Goal: Information Seeking & Learning: Learn about a topic

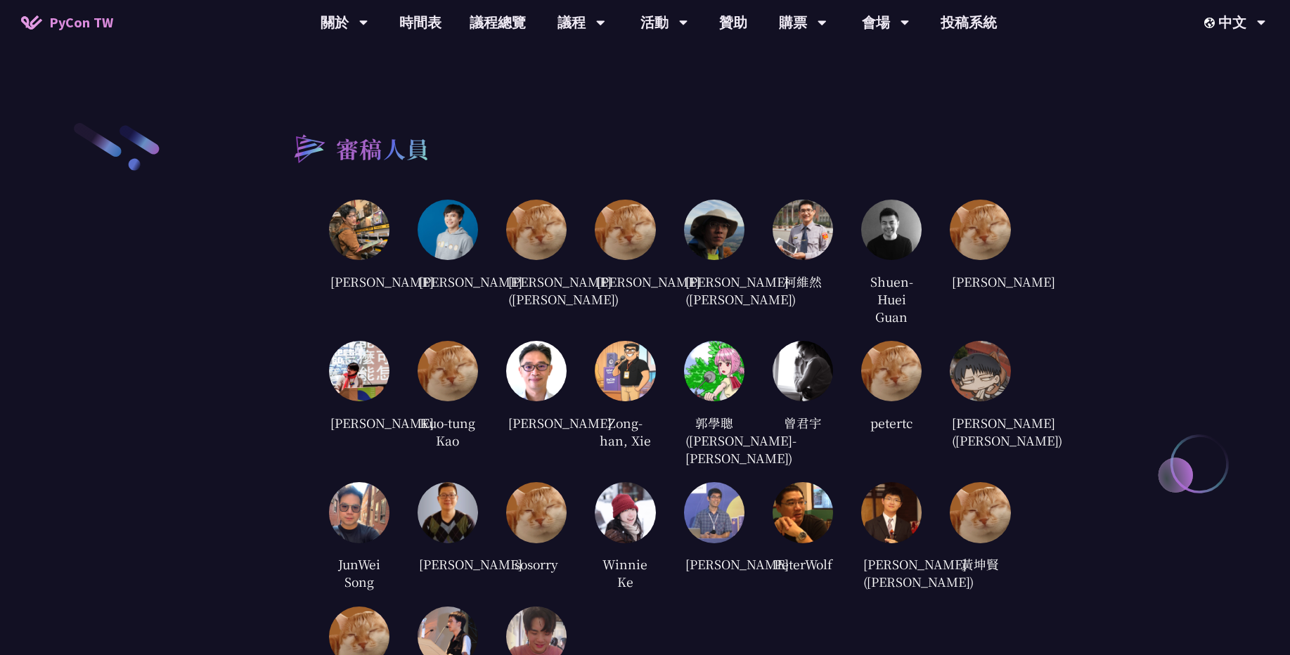
scroll to position [2324, 0]
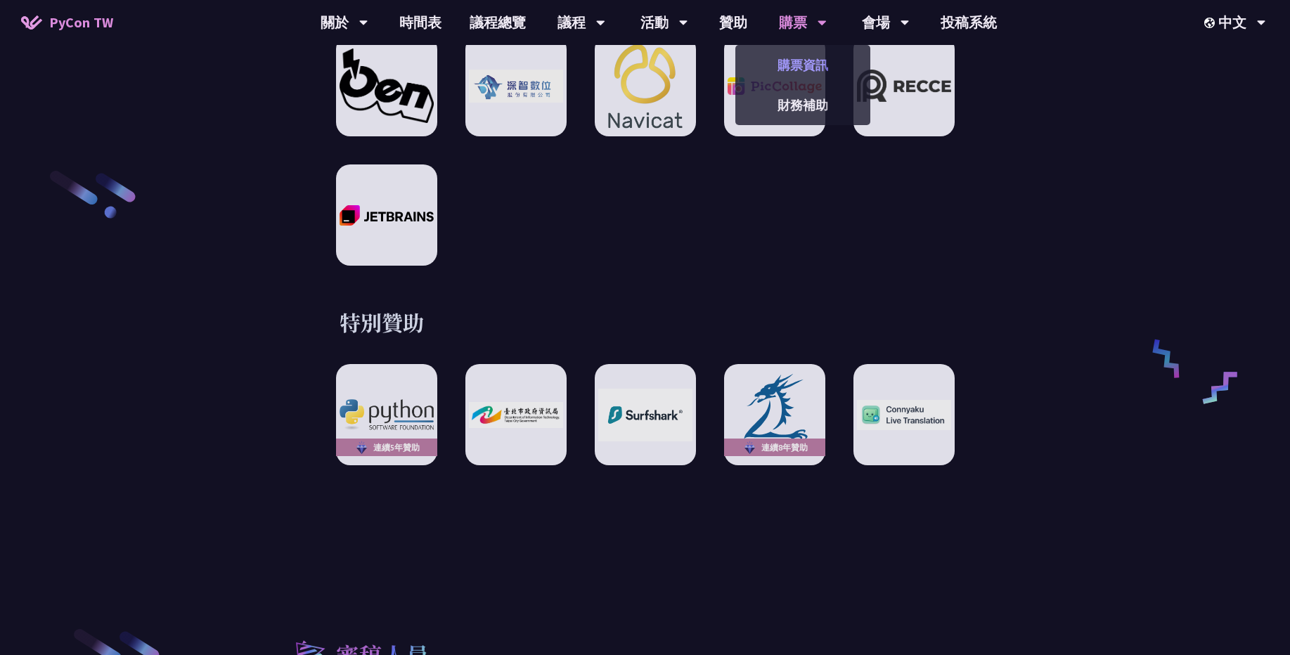
click at [813, 64] on link "購票資訊" at bounding box center [802, 65] width 135 height 33
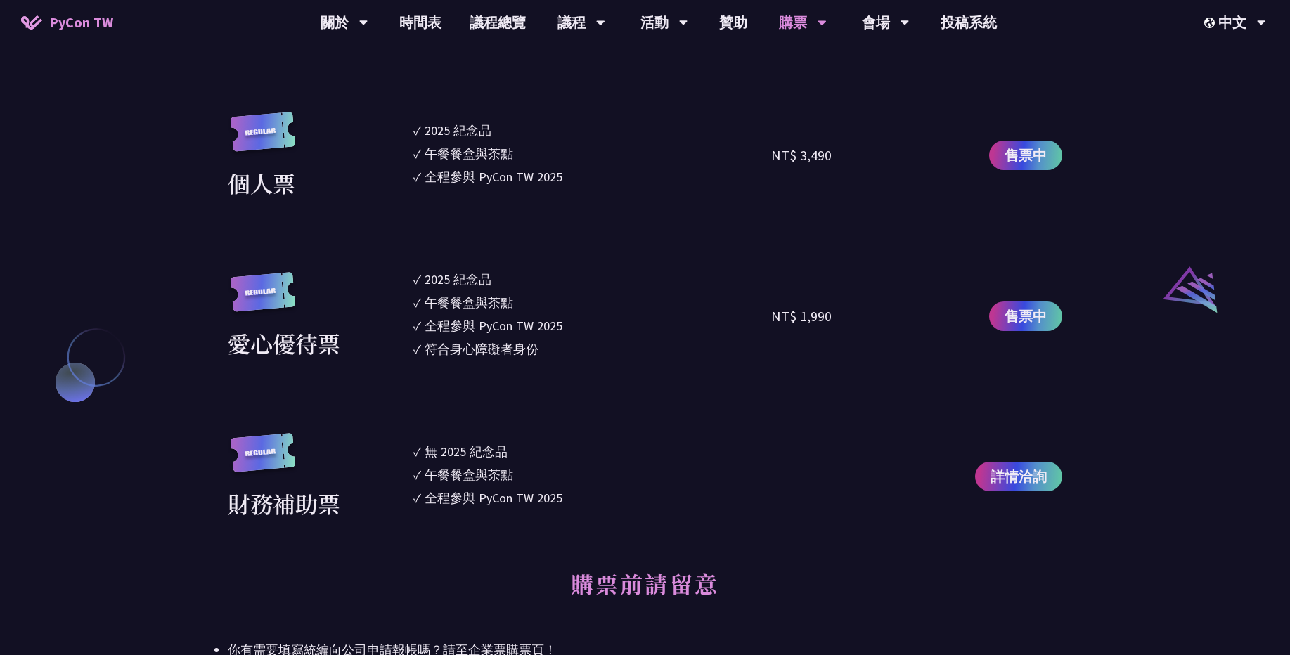
scroll to position [1434, 0]
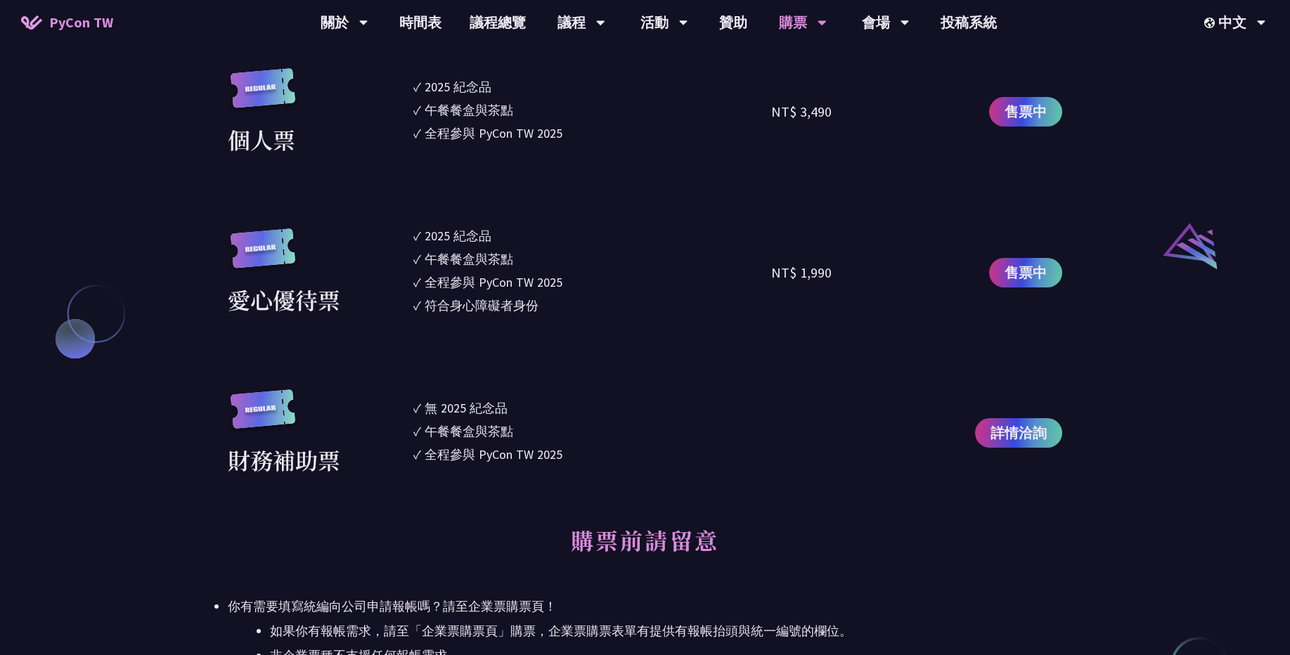
drag, startPoint x: 398, startPoint y: 404, endPoint x: 562, endPoint y: 452, distance: 171.3
click at [562, 452] on div "財務補助票 ✓ 無 2025 紀念品 ✓ 午餐餐盒與茶點 ✓ 全程參與 PyCon TW 2025 詳情洽詢" at bounding box center [645, 433] width 834 height 88
click at [584, 453] on li "✓ 全程參與 PyCon TW 2025" at bounding box center [592, 454] width 358 height 19
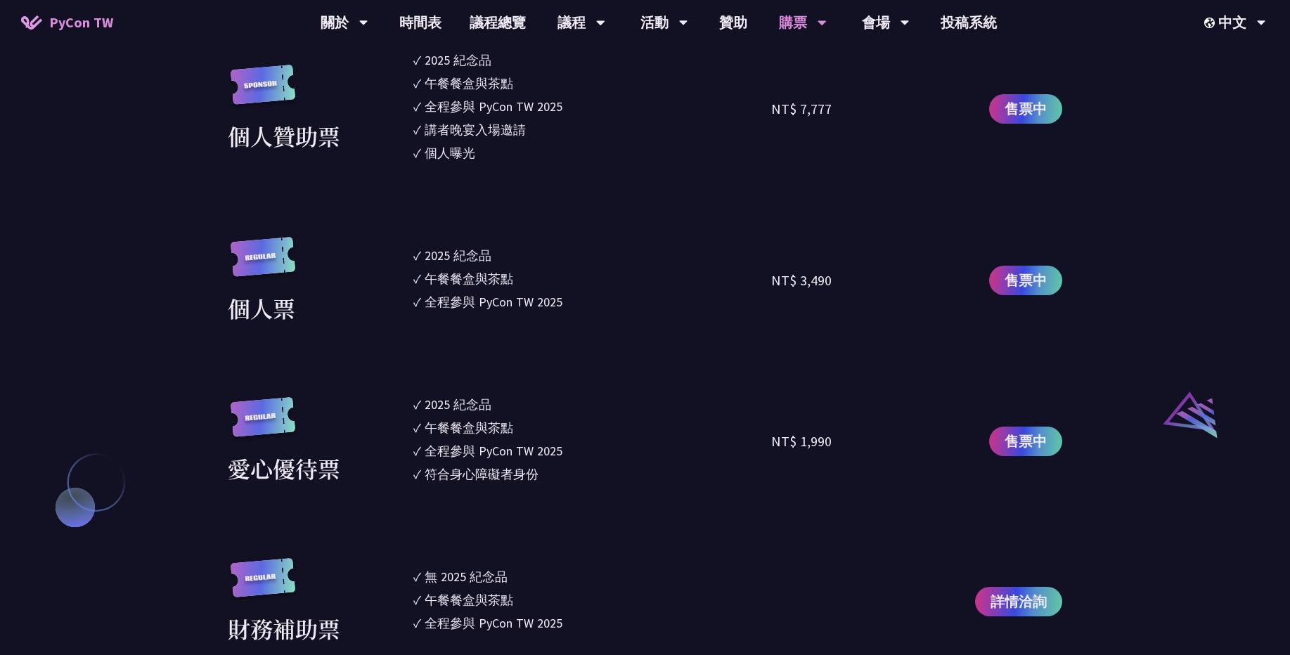
scroll to position [1181, 0]
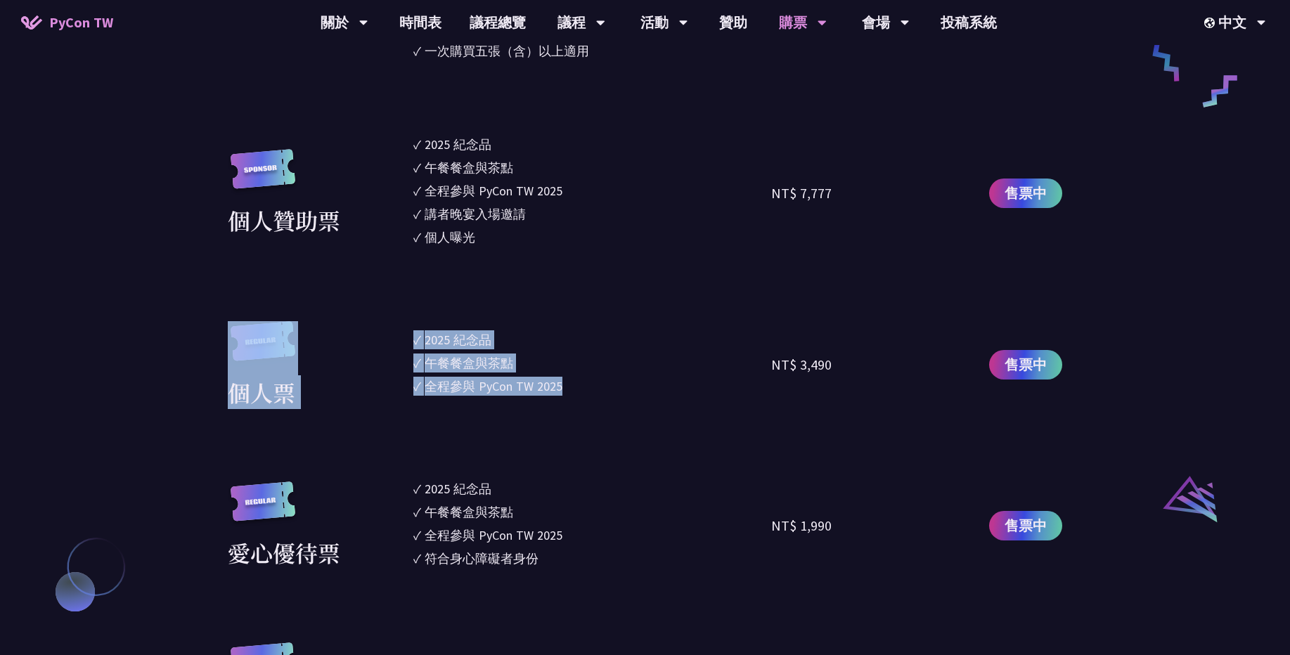
drag, startPoint x: 576, startPoint y: 402, endPoint x: 396, endPoint y: 342, distance: 189.8
click at [396, 342] on div "個人票 ✓ 2025 紀念品 ✓ 午餐餐盒與茶點 ✓ 全程參與 PyCon TW 2025 NT$ 3,490 售票中" at bounding box center [645, 365] width 834 height 88
click at [519, 354] on li "✓ 午餐餐盒與茶點" at bounding box center [592, 363] width 358 height 19
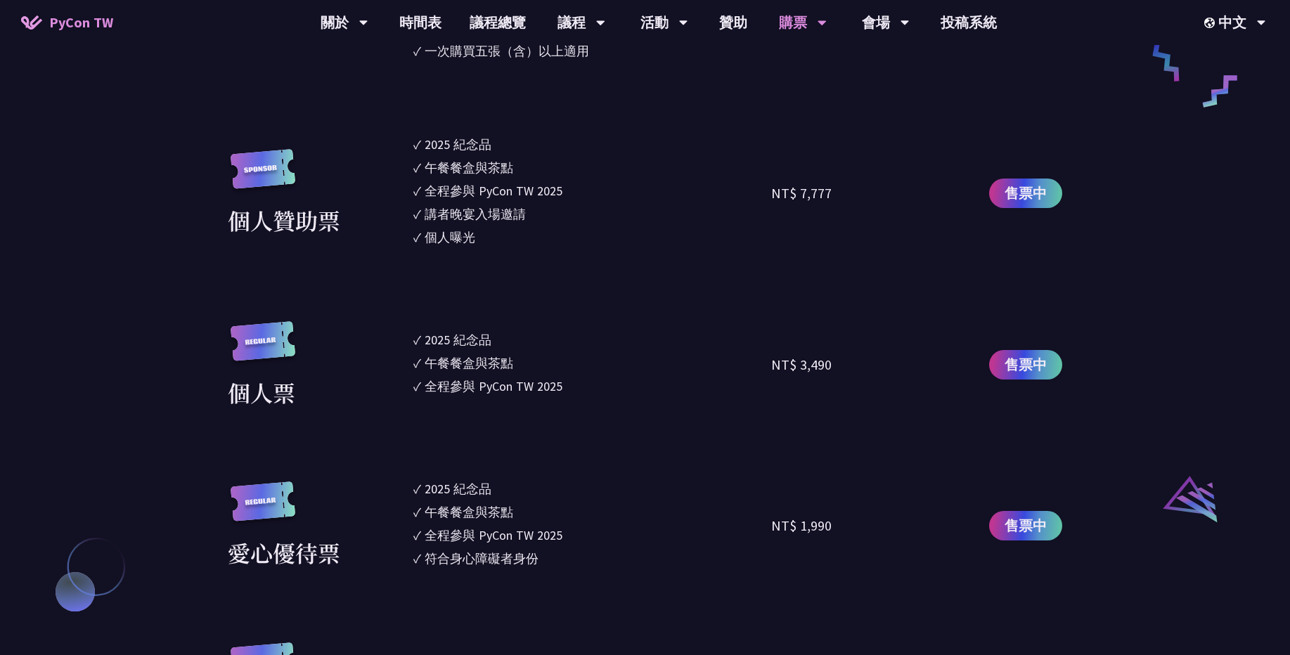
click at [255, 350] on img at bounding box center [263, 348] width 70 height 54
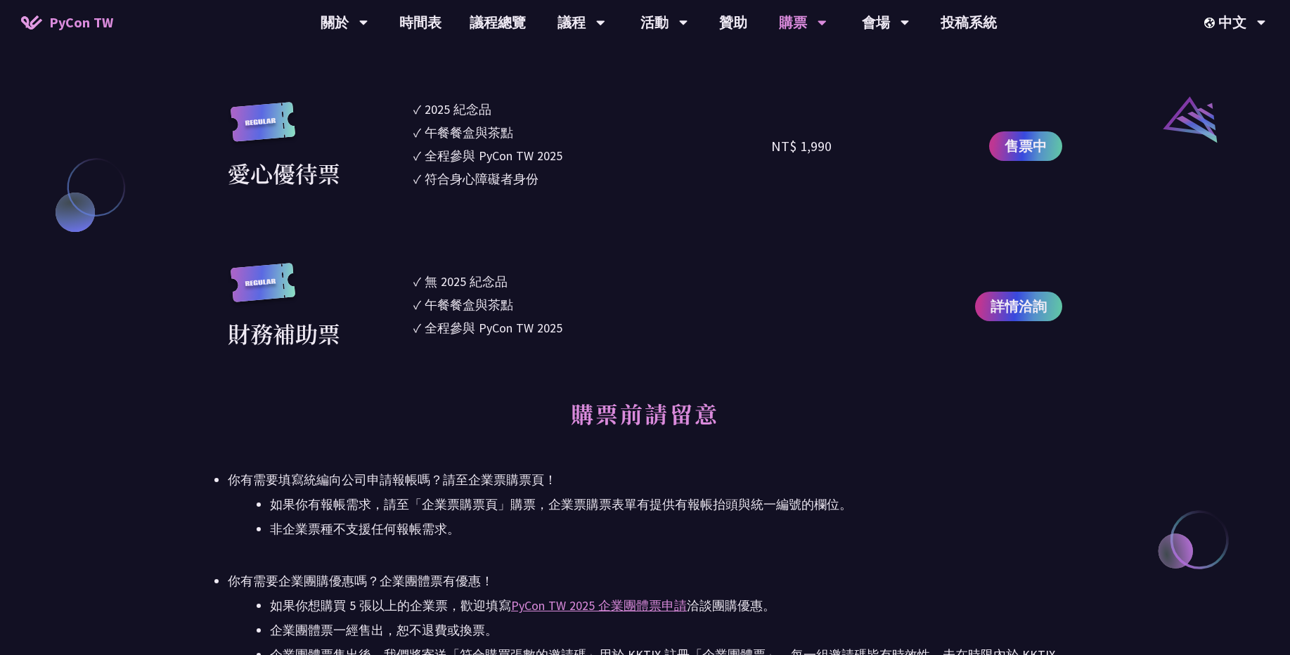
scroll to position [1856, 0]
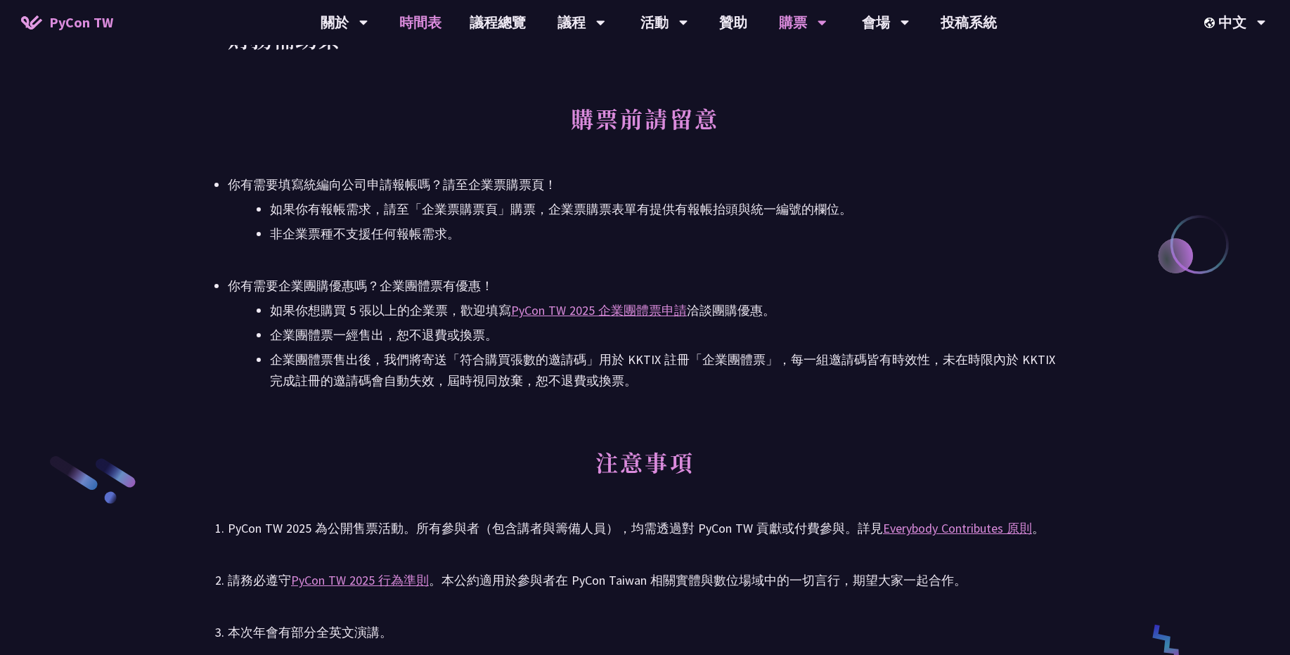
click at [410, 13] on link "時間表" at bounding box center [420, 22] width 70 height 45
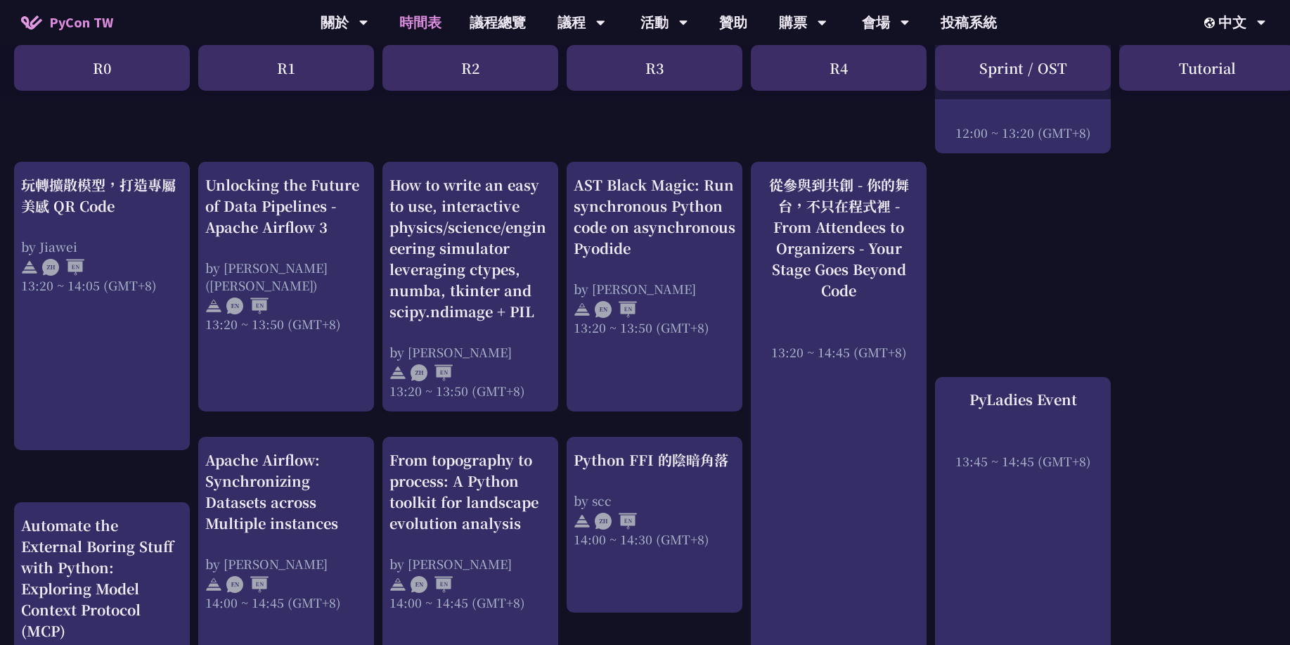
scroll to position [1097, 0]
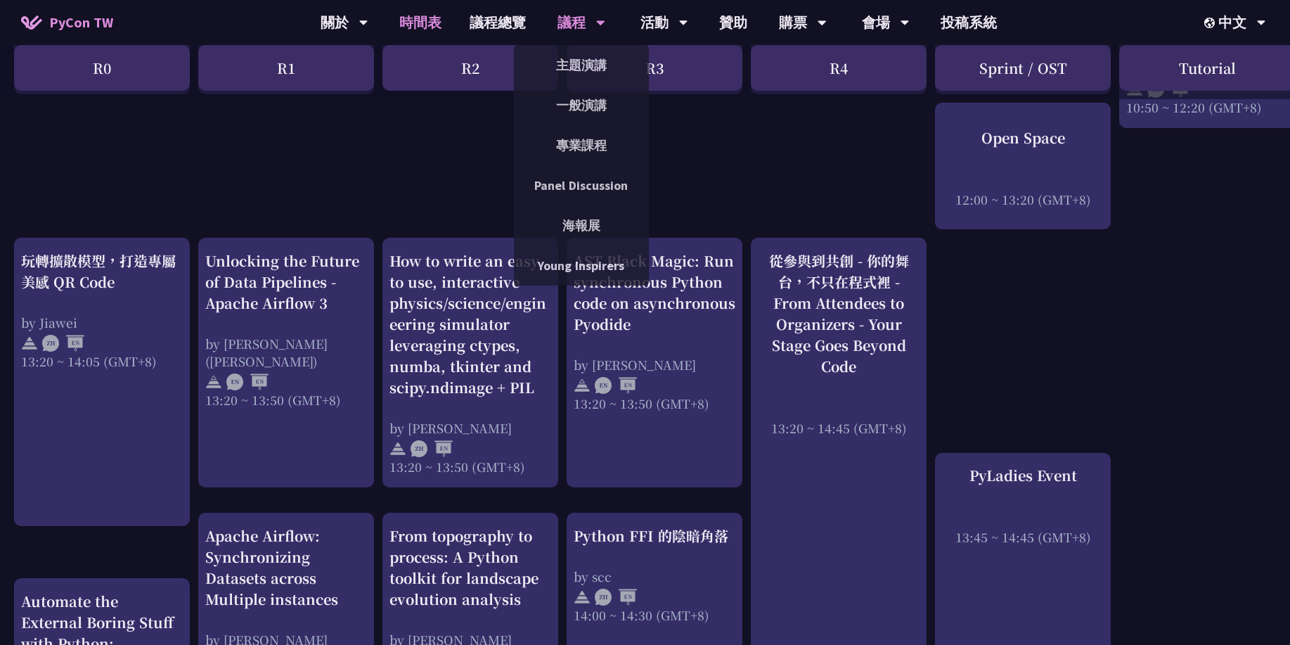
click at [576, 84] on div "主題演講" at bounding box center [581, 65] width 135 height 40
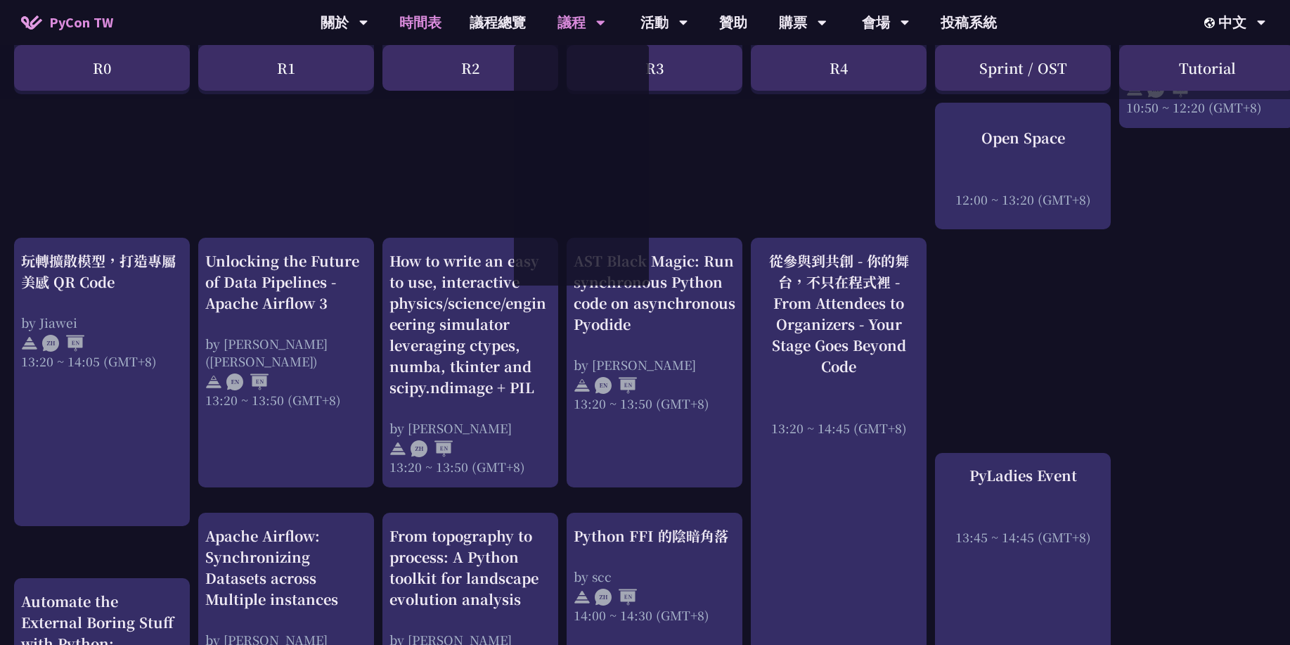
click at [576, 75] on link "主題演講" at bounding box center [581, 65] width 135 height 33
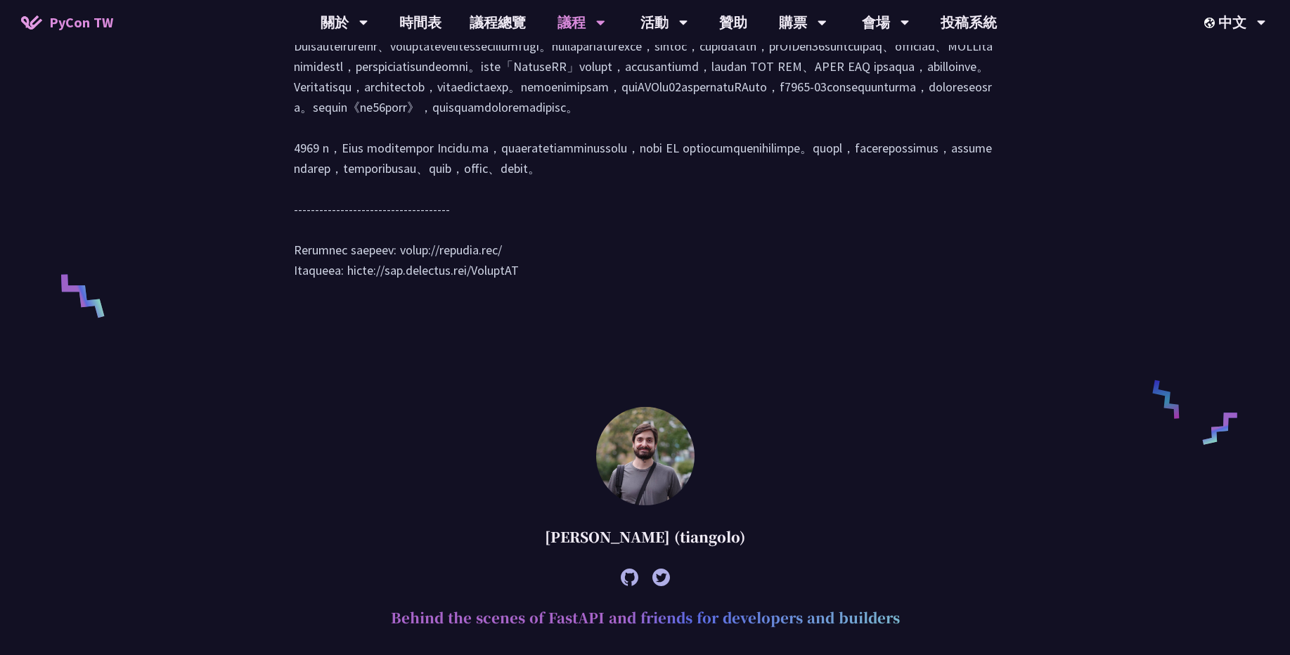
scroll to position [422, 0]
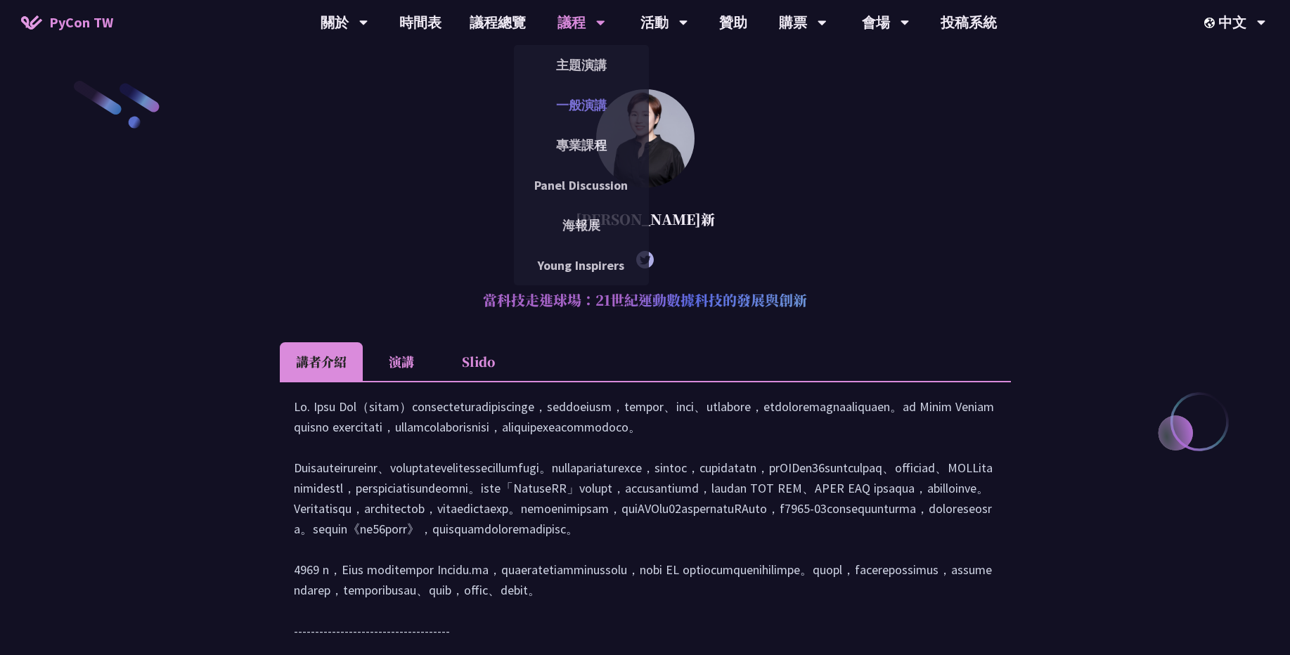
click at [576, 100] on link "一般演講" at bounding box center [581, 105] width 135 height 33
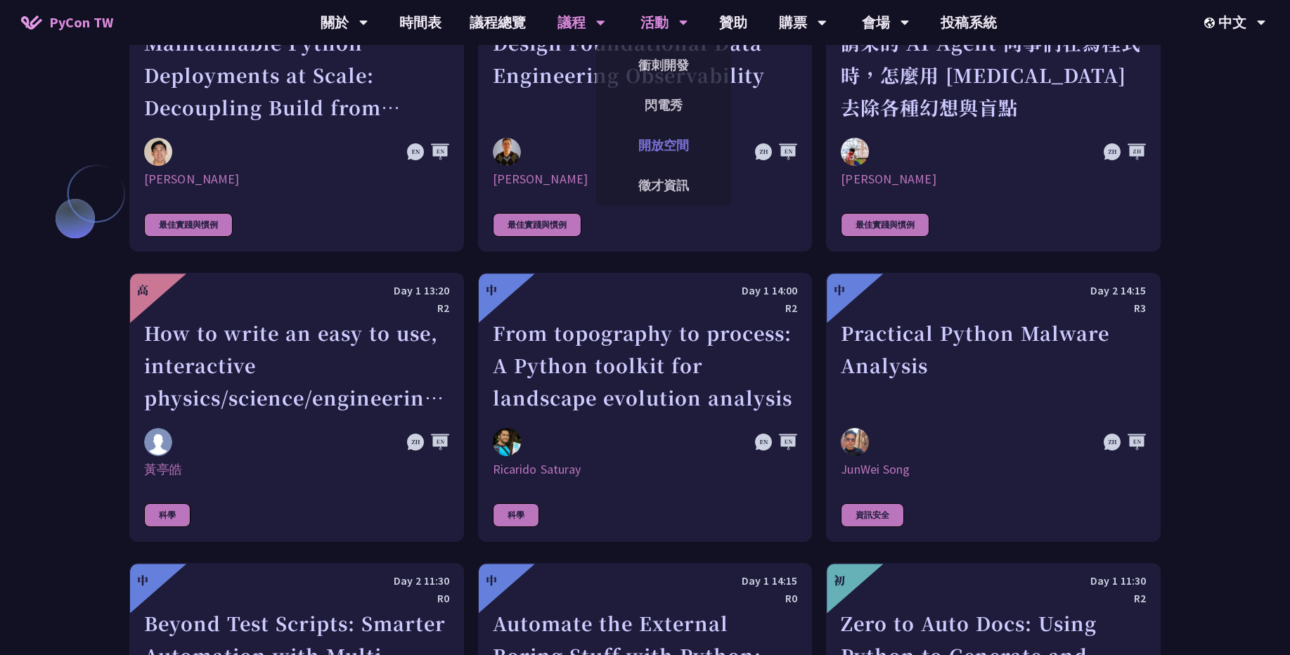
scroll to position [3458, 0]
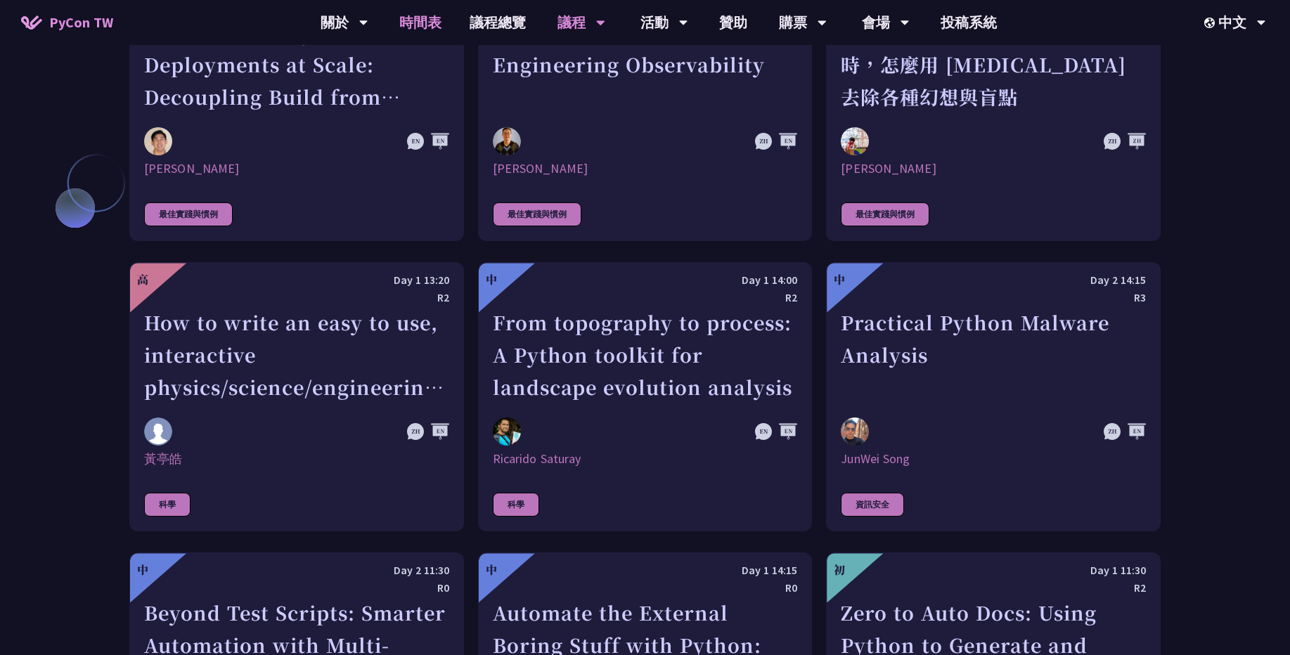
click at [408, 22] on link "時間表" at bounding box center [420, 22] width 70 height 45
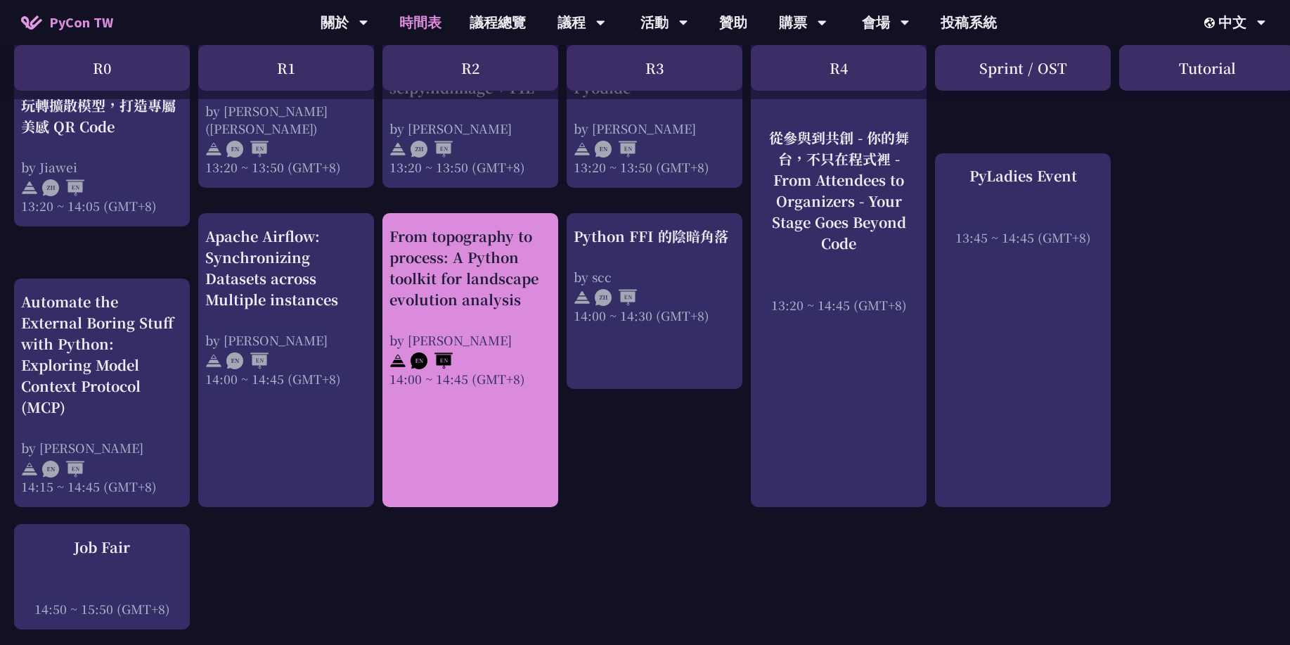
scroll to position [1434, 0]
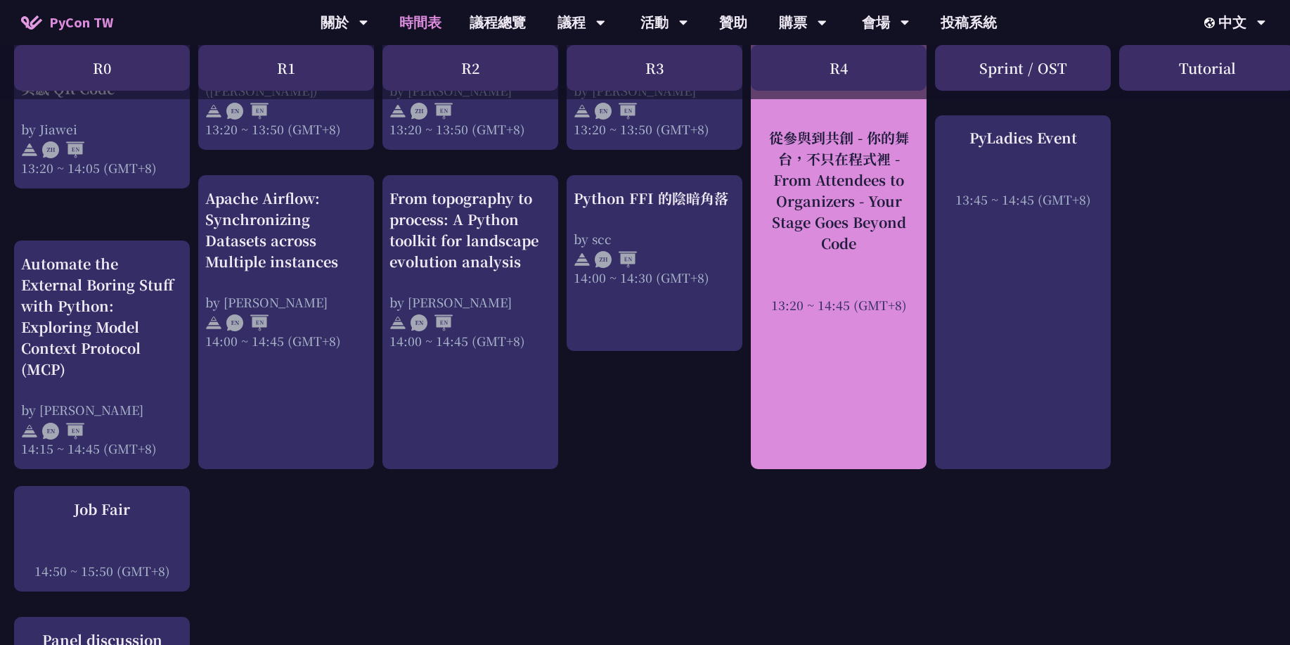
drag, startPoint x: 766, startPoint y: 180, endPoint x: 871, endPoint y: 250, distance: 125.7
click at [871, 250] on div "從參與到共創 - 你的舞台，不只在程式裡 - From Attendees to Organizers - Your Stage Goes Beyond Co…" at bounding box center [839, 190] width 162 height 127
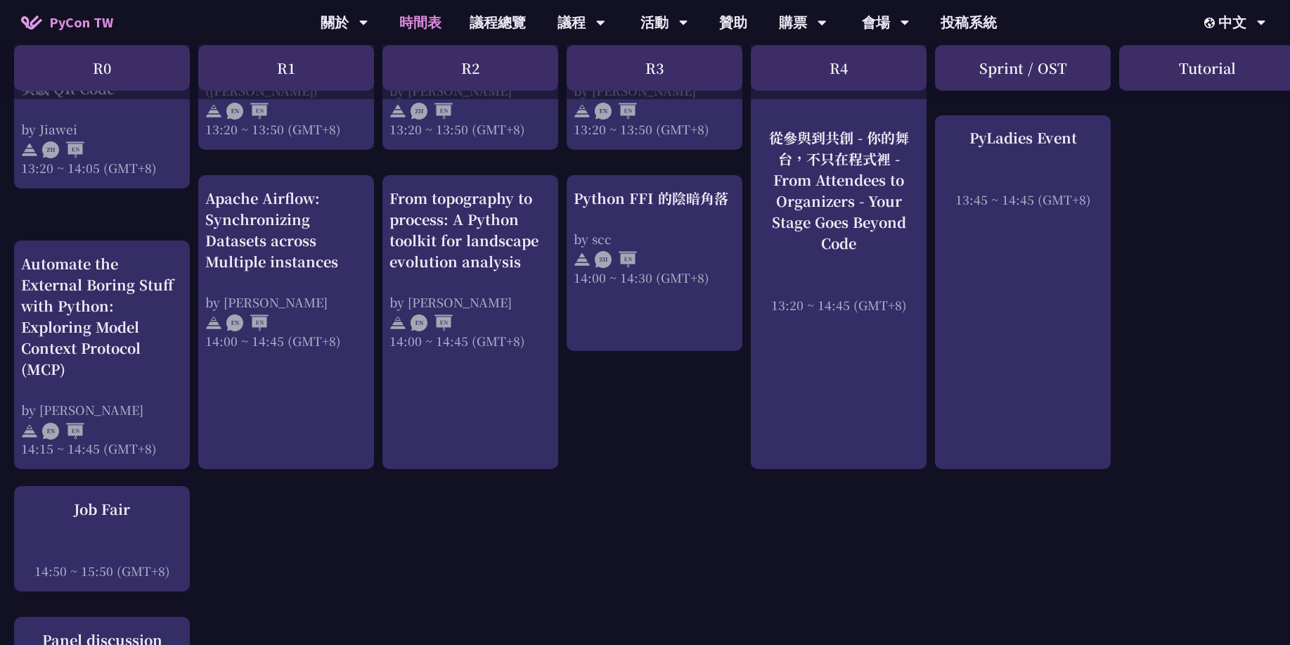
click at [655, 448] on div "An Introduction to the GIL for Python Beginners: Disabling It in Python 3.13 an…" at bounding box center [746, 19] width 1493 height 2334
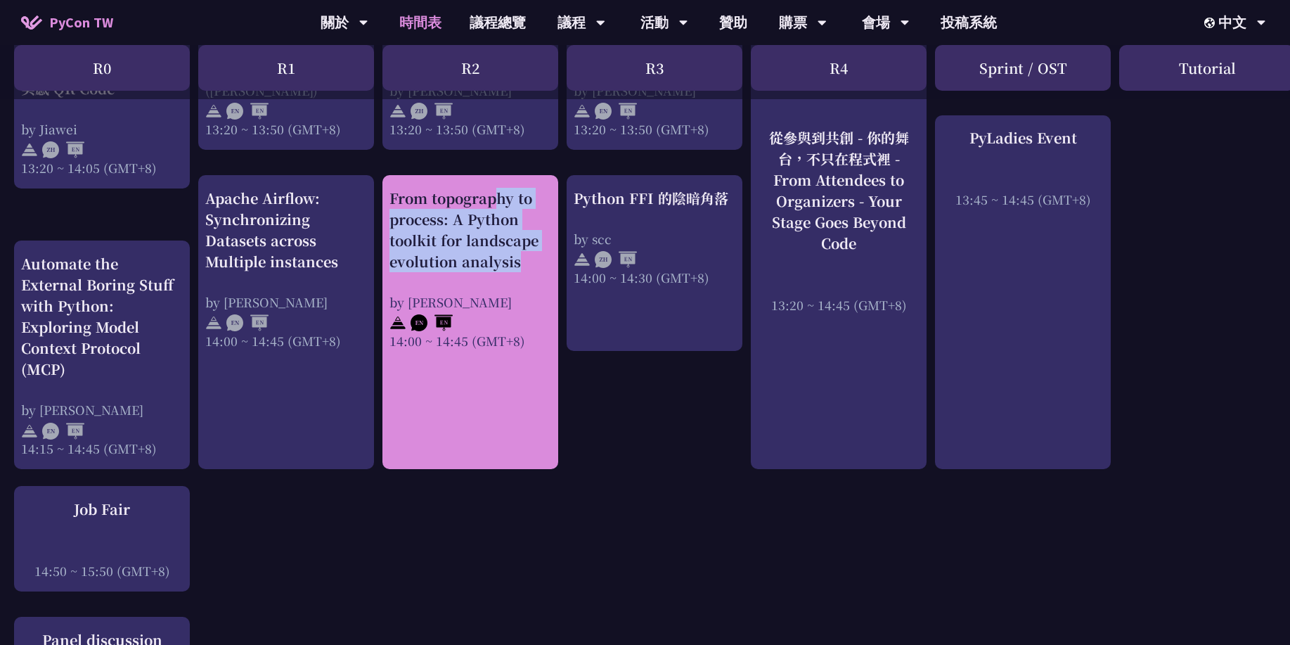
drag, startPoint x: 388, startPoint y: 198, endPoint x: 535, endPoint y: 271, distance: 164.1
click at [535, 271] on div "From topography to process: A Python toolkit for landscape evolution analysis b…" at bounding box center [470, 322] width 176 height 294
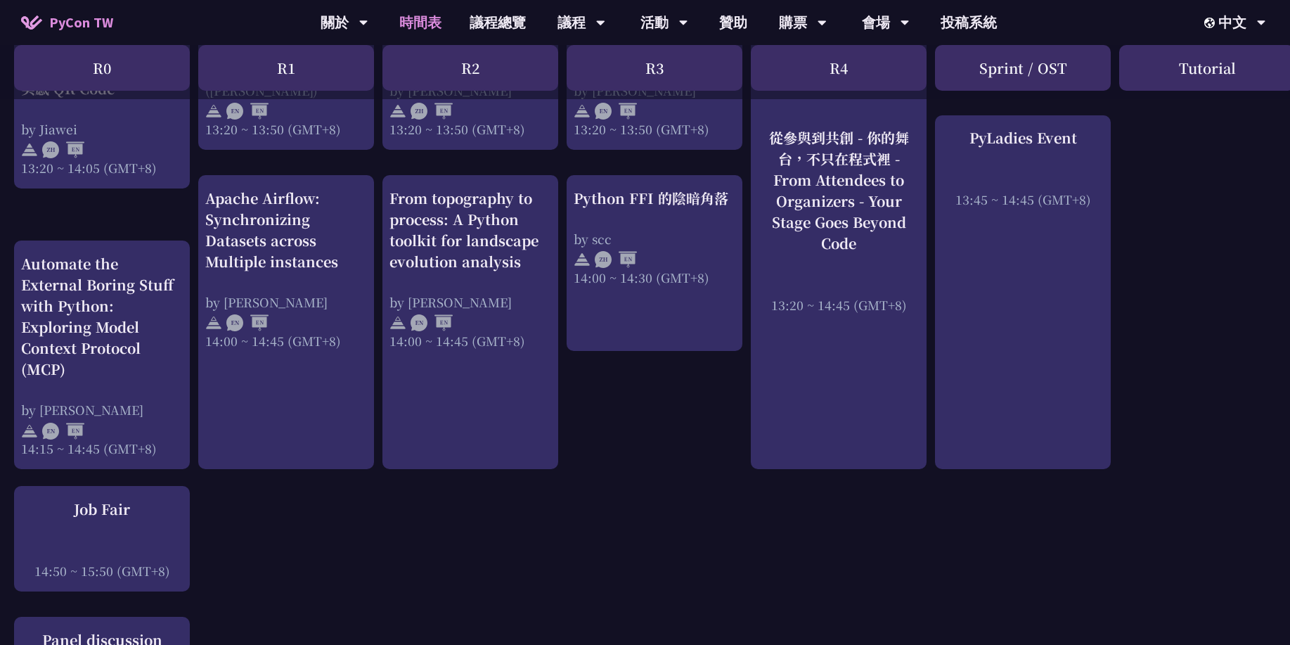
click at [652, 445] on div "An Introduction to the GIL for Python Beginners: Disabling It in Python 3.13 an…" at bounding box center [746, 19] width 1493 height 2334
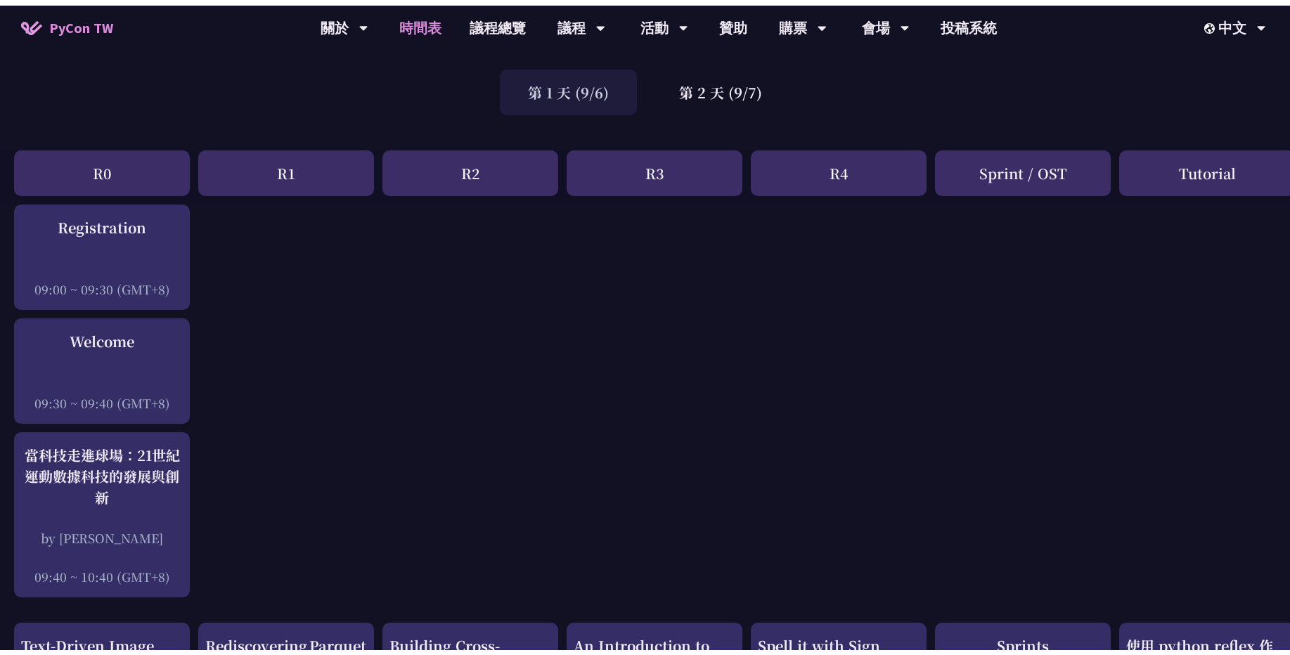
scroll to position [0, 0]
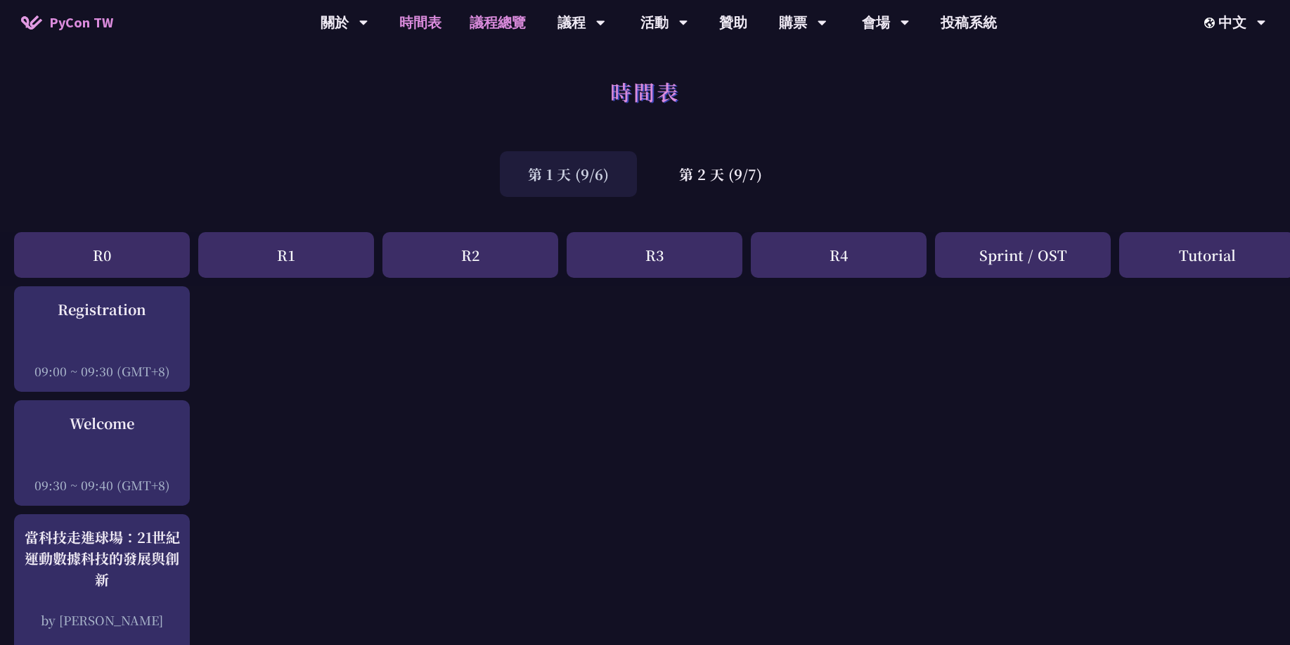
click at [494, 37] on link "議程總覽" at bounding box center [497, 22] width 84 height 45
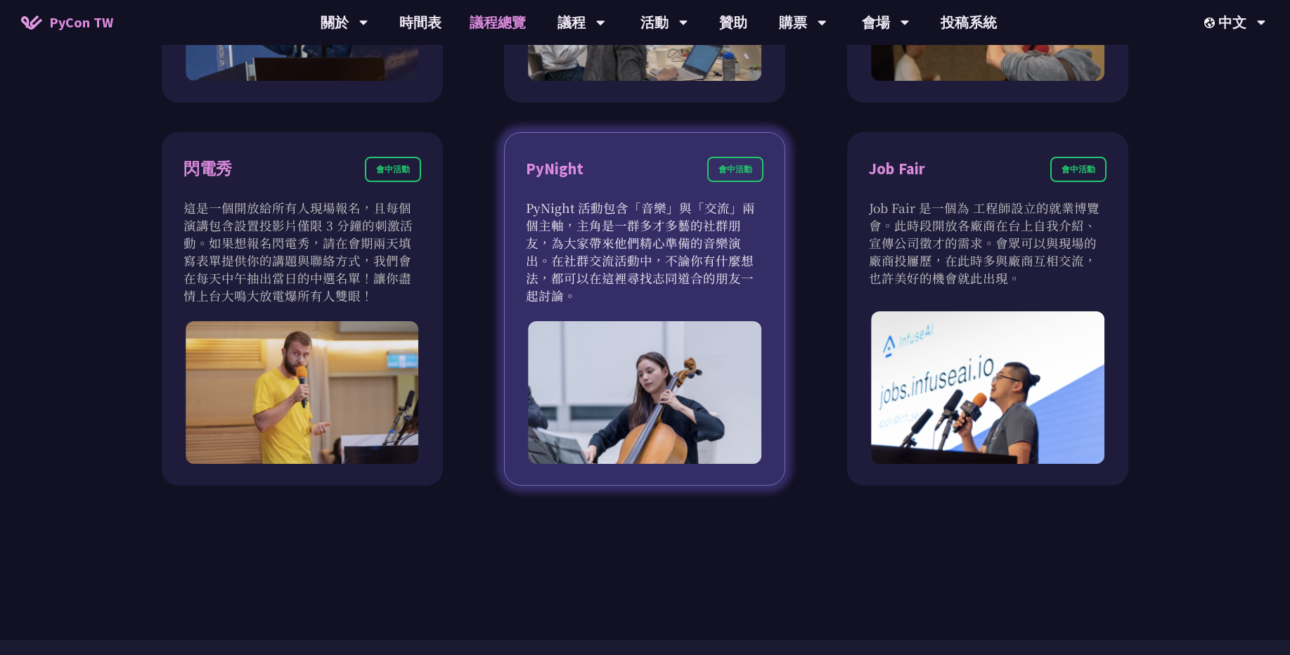
scroll to position [1265, 0]
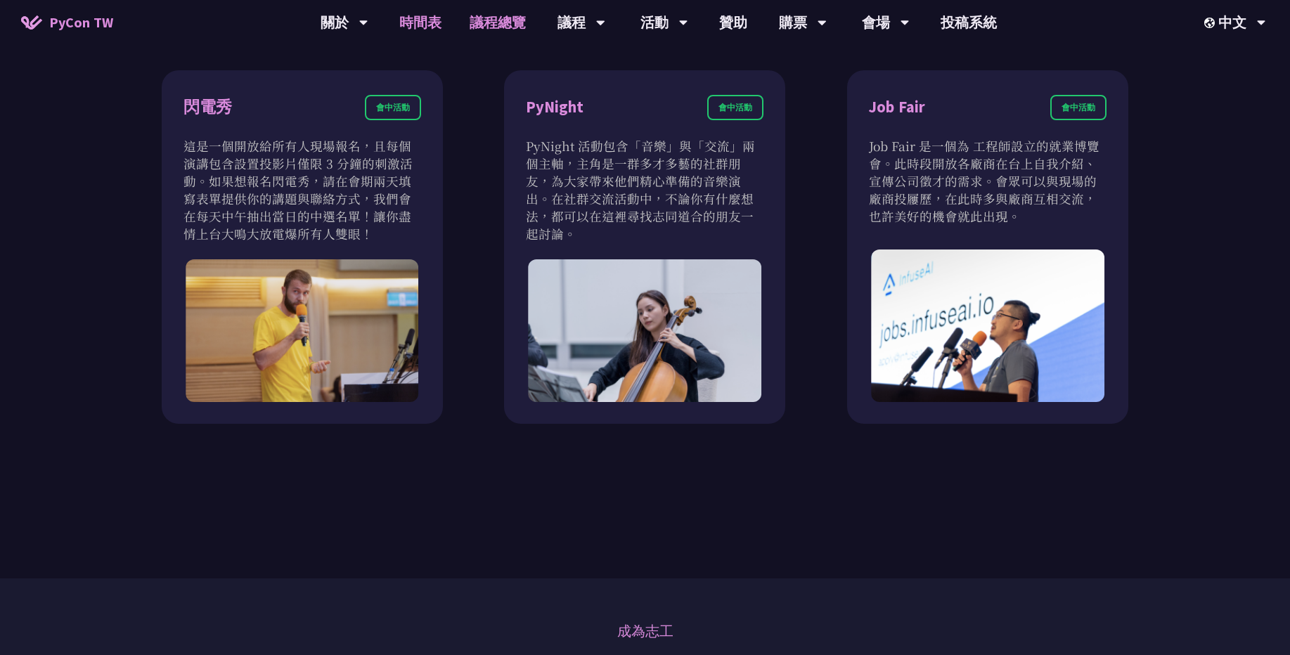
click at [429, 29] on link "時間表" at bounding box center [420, 22] width 70 height 45
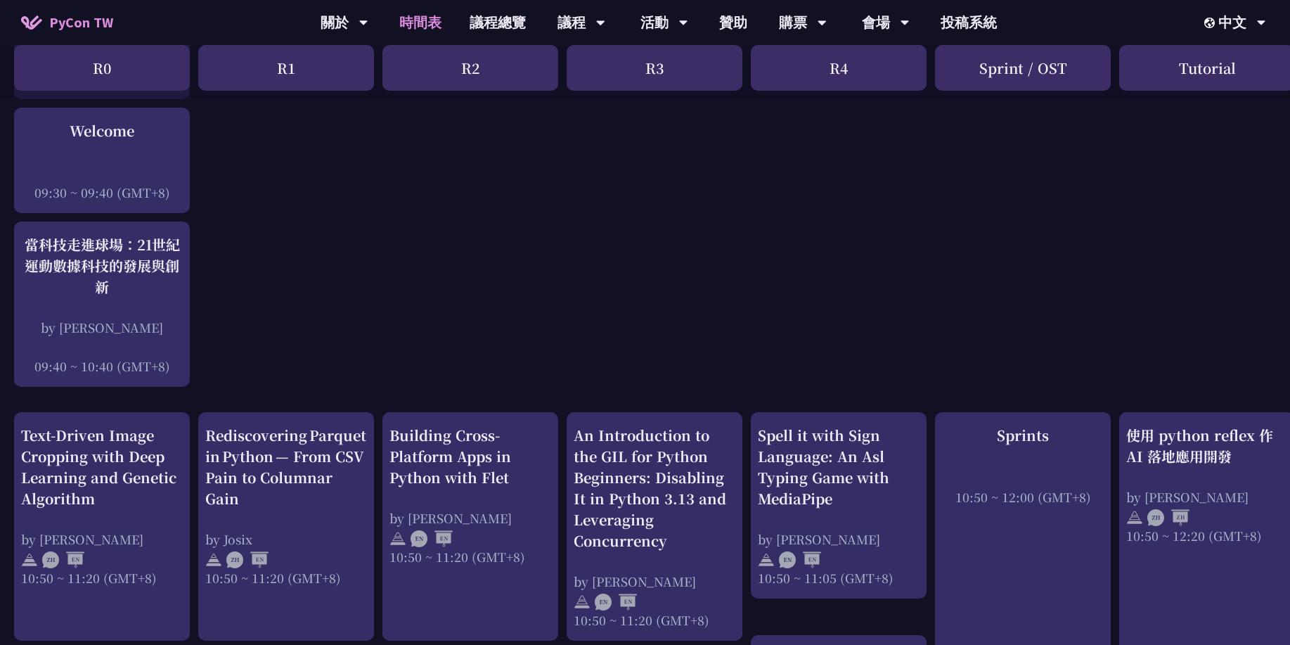
scroll to position [253, 0]
